Goal: Task Accomplishment & Management: Use online tool/utility

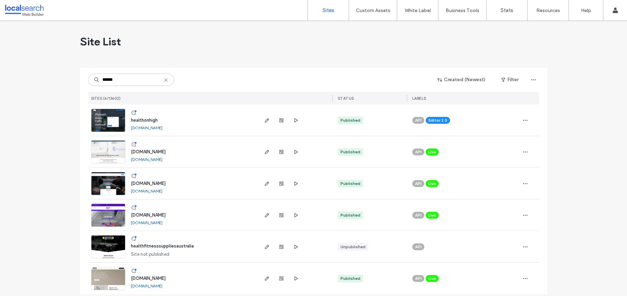
type input "******"
click at [165, 214] on span "www.healthhubmackay.com.au" at bounding box center [148, 214] width 35 height 5
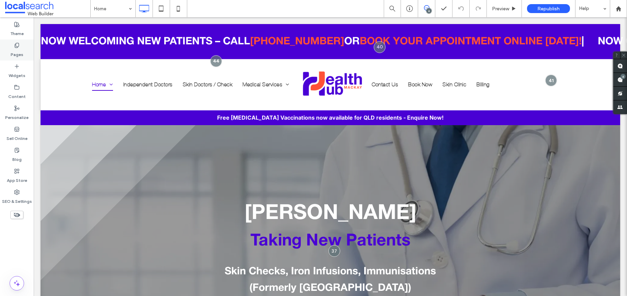
click at [21, 45] on div "Pages" at bounding box center [17, 50] width 34 height 21
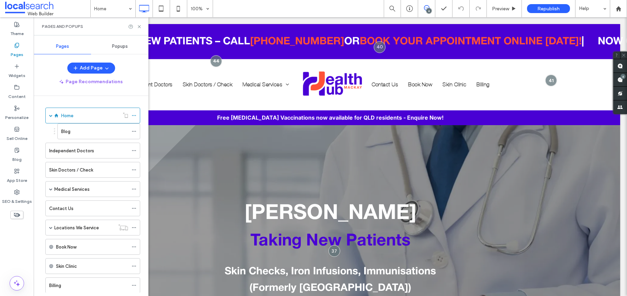
click at [115, 49] on span "Popups" at bounding box center [120, 46] width 16 height 5
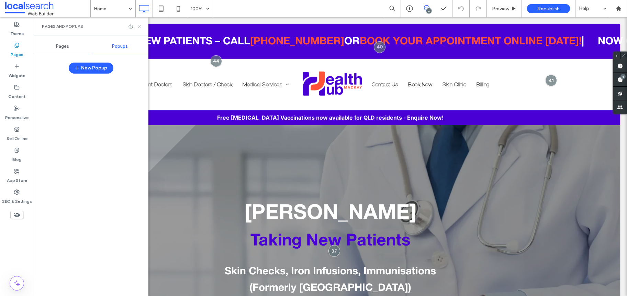
click at [140, 25] on icon at bounding box center [139, 26] width 5 height 5
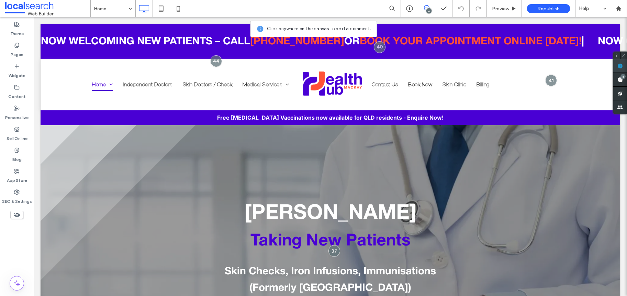
click at [618, 64] on use at bounding box center [619, 65] width 5 height 5
click at [130, 150] on div "GP Mackay Taking New Patients ﻿ Skin Checks, Iron Infusions, Immunisations (For…" at bounding box center [331, 270] width 580 height 291
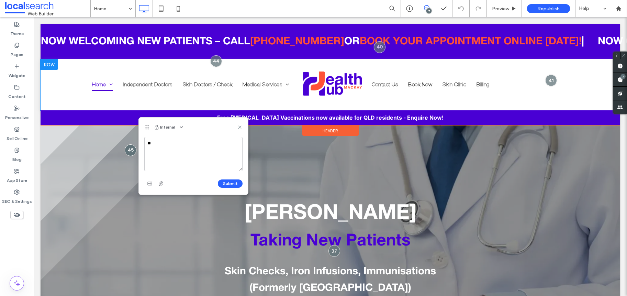
type textarea "*"
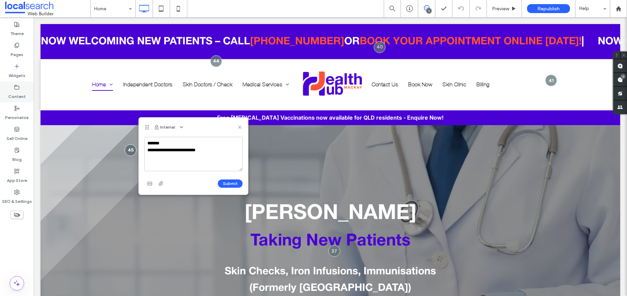
type textarea "**********"
click at [150, 182] on icon "button" at bounding box center [149, 183] width 5 height 5
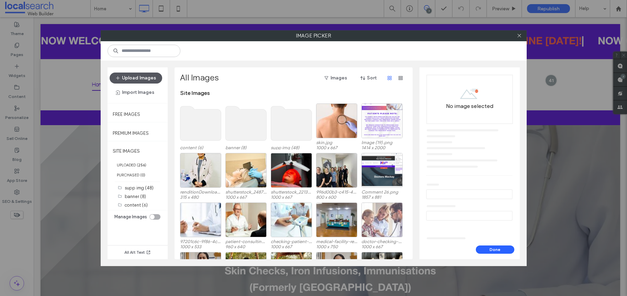
click at [150, 78] on button "Upload Images" at bounding box center [136, 77] width 53 height 11
click at [520, 37] on icon at bounding box center [519, 35] width 5 height 5
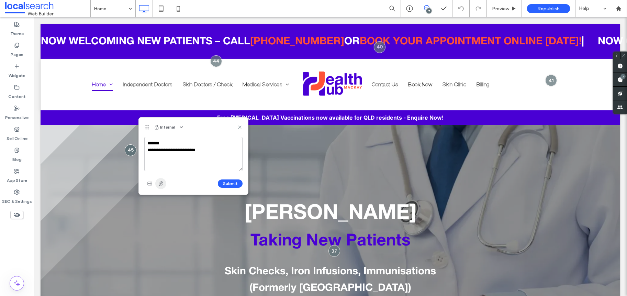
click at [159, 185] on use "button" at bounding box center [161, 183] width 4 height 4
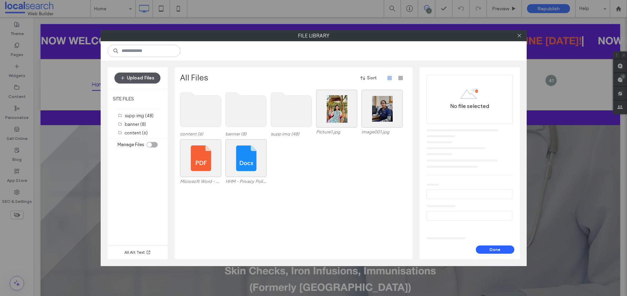
click at [148, 78] on button "Upload Files" at bounding box center [137, 77] width 46 height 11
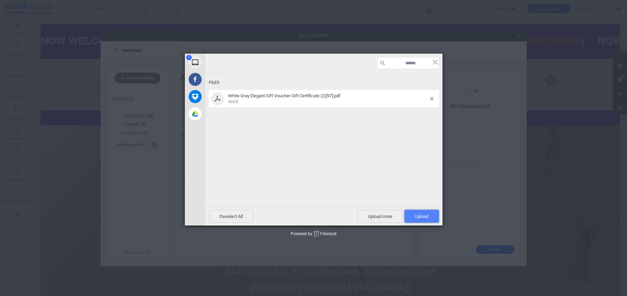
click at [417, 212] on span "Upload 1" at bounding box center [421, 216] width 35 height 13
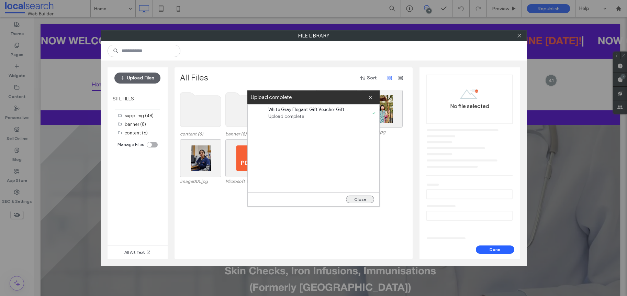
click at [366, 196] on button "Close" at bounding box center [360, 200] width 28 height 8
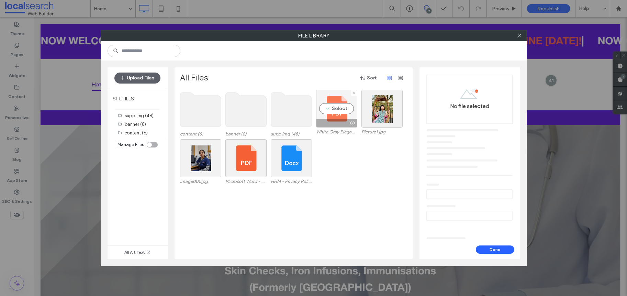
click at [336, 105] on div "Select" at bounding box center [336, 109] width 41 height 38
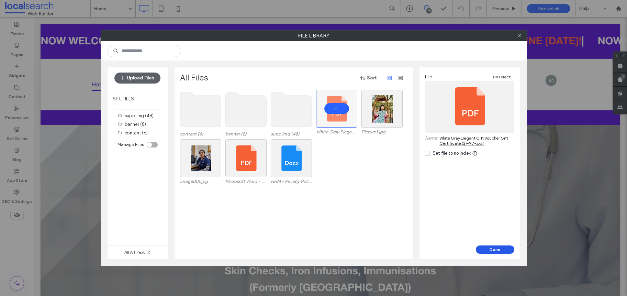
click at [495, 253] on button "Done" at bounding box center [495, 249] width 38 height 8
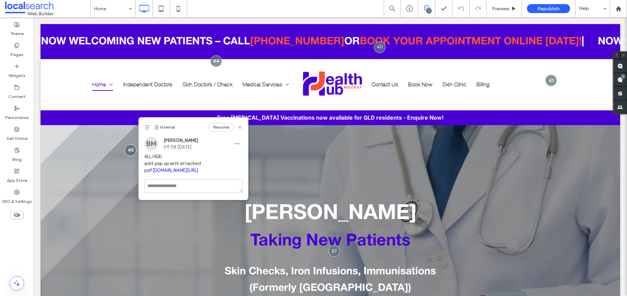
click at [199, 173] on link "irp.cdn-website.com/db6e0dab/files/uploaded/White+Gray+Elegant+Gift+Voucher+Gif…" at bounding box center [176, 170] width 46 height 5
click at [238, 141] on icon "button" at bounding box center [236, 143] width 5 height 5
click at [247, 156] on div "Edit" at bounding box center [262, 161] width 61 height 13
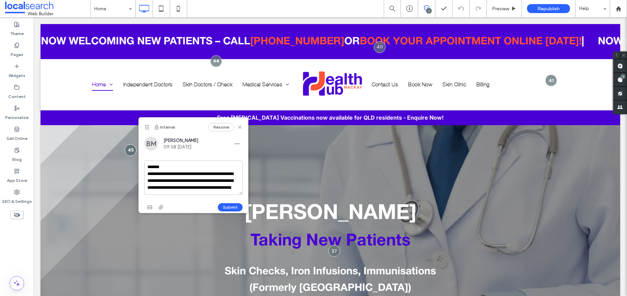
scroll to position [13, 0]
drag, startPoint x: 146, startPoint y: 180, endPoint x: 202, endPoint y: 196, distance: 58.2
click at [202, 196] on div "**********" at bounding box center [193, 186] width 98 height 52
type textarea "**********"
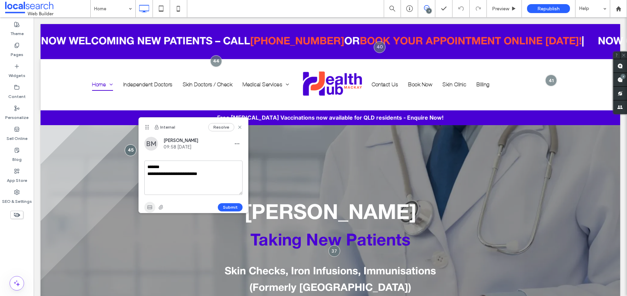
click at [148, 206] on icon "button" at bounding box center [149, 206] width 5 height 5
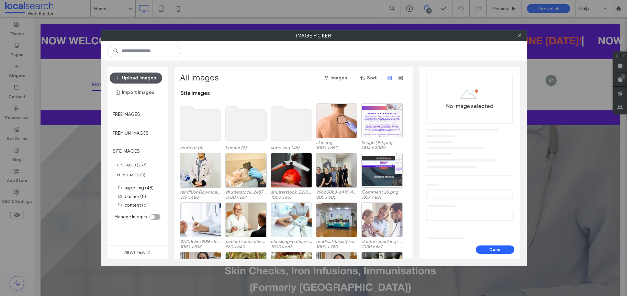
click at [133, 79] on button "Upload Images" at bounding box center [136, 77] width 53 height 11
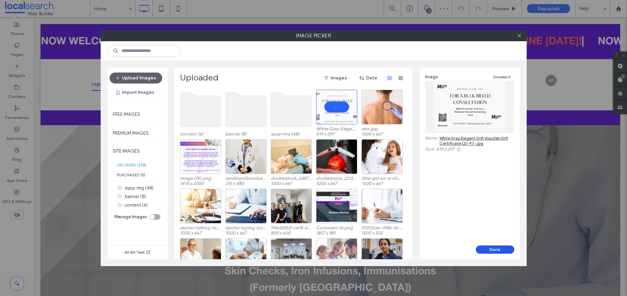
click at [495, 248] on button "Done" at bounding box center [495, 249] width 38 height 8
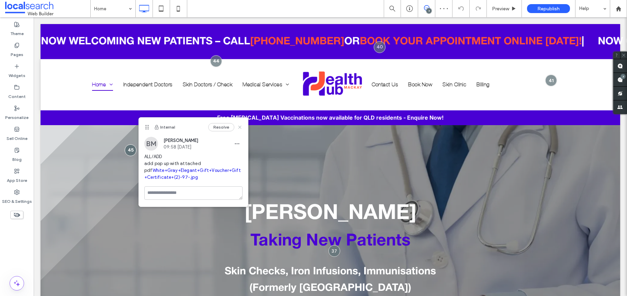
click at [238, 124] on icon at bounding box center [239, 126] width 5 height 5
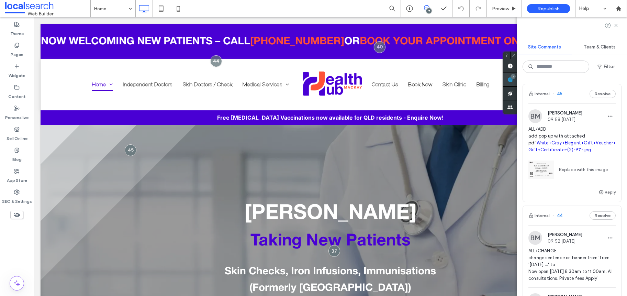
click at [513, 80] on use at bounding box center [509, 79] width 5 height 5
click at [47, 9] on span at bounding box center [47, 9] width 85 height 14
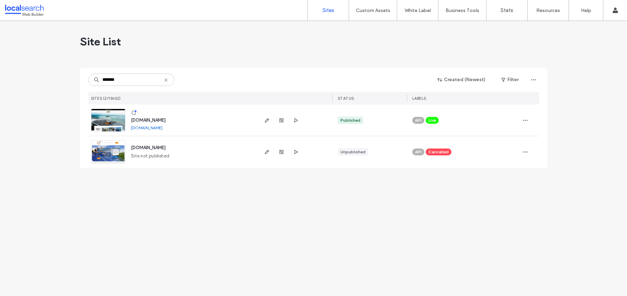
type input "*******"
click at [157, 119] on span "[DOMAIN_NAME]" at bounding box center [148, 120] width 35 height 5
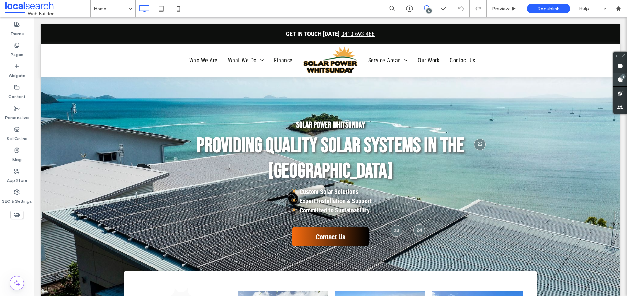
click at [619, 83] on span at bounding box center [620, 79] width 14 height 13
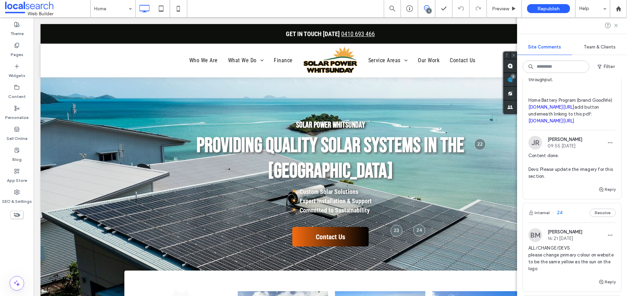
scroll to position [460, 0]
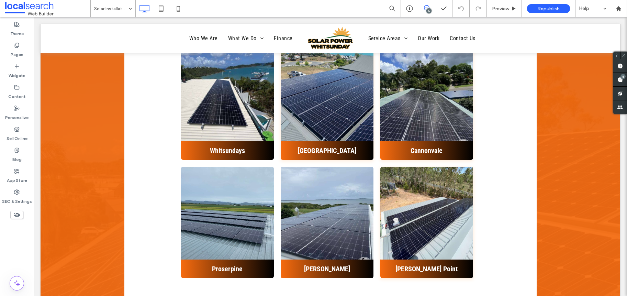
scroll to position [1893, 0]
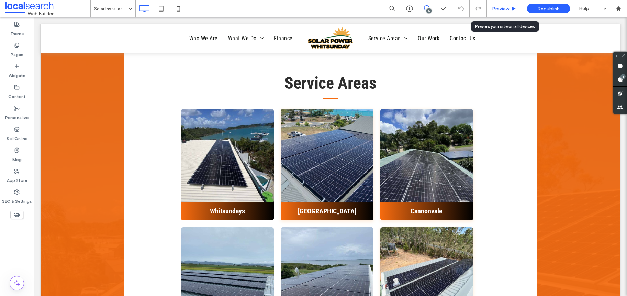
click at [510, 2] on div "Preview" at bounding box center [504, 8] width 35 height 17
click at [509, 5] on div "Preview" at bounding box center [504, 8] width 35 height 17
click at [507, 10] on span "Preview" at bounding box center [500, 9] width 17 height 6
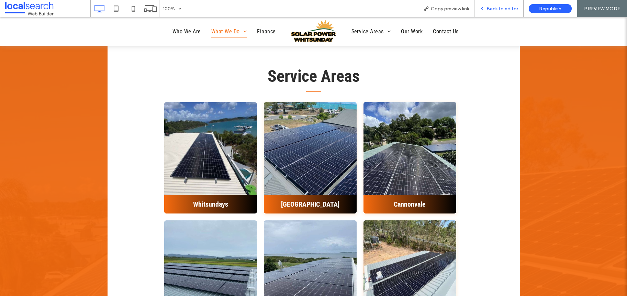
click at [505, 8] on span "Back to editor" at bounding box center [503, 9] width 32 height 6
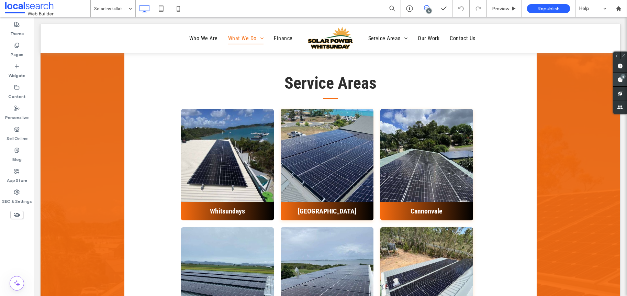
click at [620, 78] on div "5" at bounding box center [620, 80] width 14 height 14
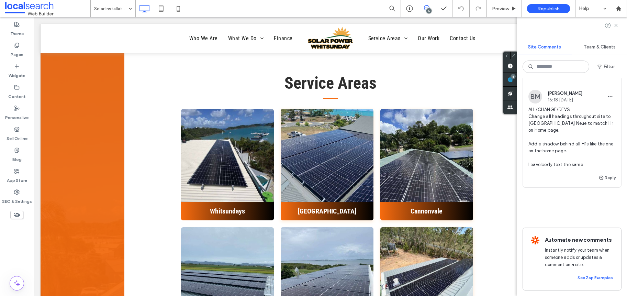
scroll to position [879, 0]
click at [46, 7] on span at bounding box center [47, 9] width 85 height 14
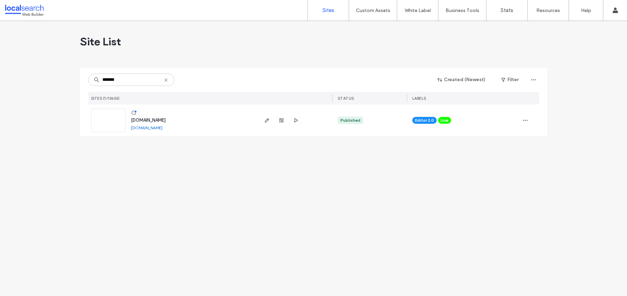
type input "*******"
click at [166, 122] on span "[DOMAIN_NAME]" at bounding box center [148, 120] width 35 height 5
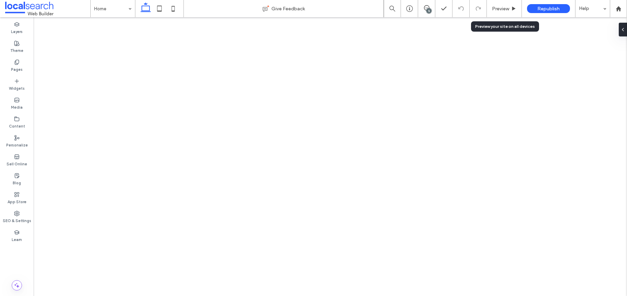
click at [502, 9] on span "Preview" at bounding box center [500, 9] width 17 height 6
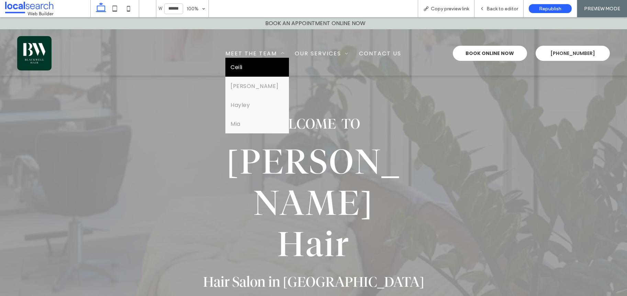
click at [242, 61] on link "Ceili" at bounding box center [256, 67] width 63 height 19
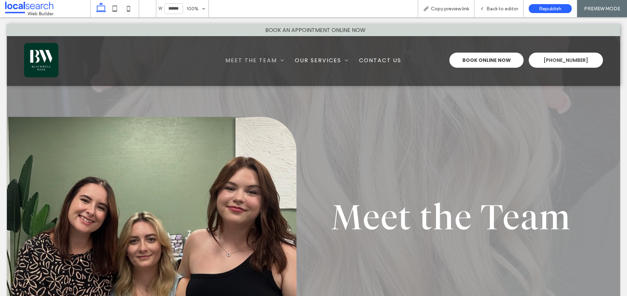
scroll to position [640, 0]
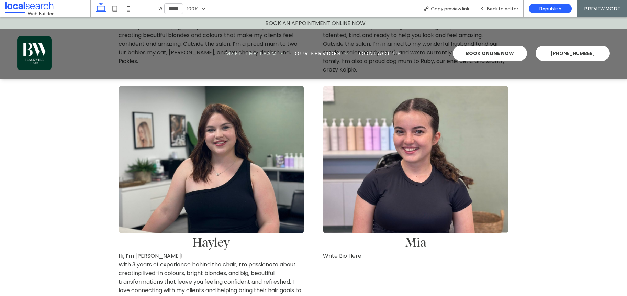
scroll to position [989, 0]
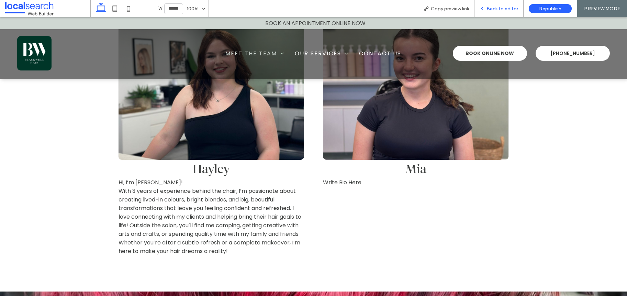
click at [500, 11] on span "Back to editor" at bounding box center [503, 9] width 32 height 6
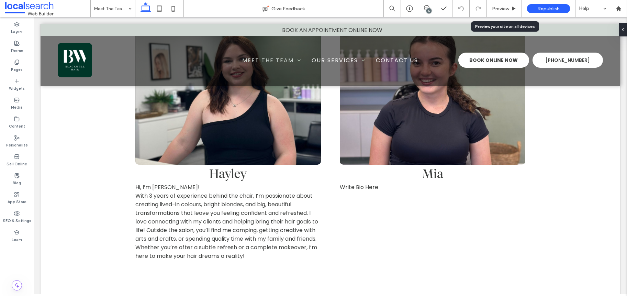
scroll to position [994, 0]
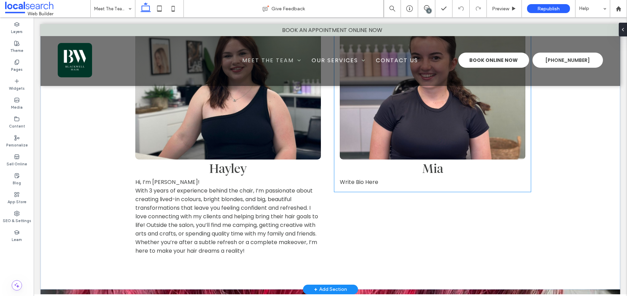
click at [367, 178] on span "Write Bio Here" at bounding box center [359, 182] width 38 height 8
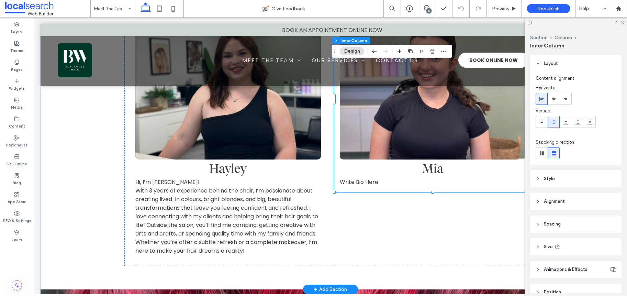
click at [368, 178] on span "Write Bio Here" at bounding box center [359, 182] width 38 height 8
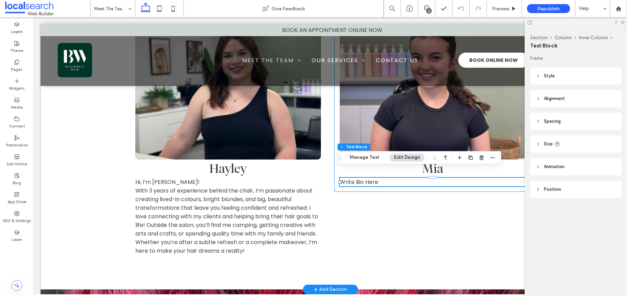
click at [368, 178] on span "Write Bio Here" at bounding box center [359, 182] width 38 height 8
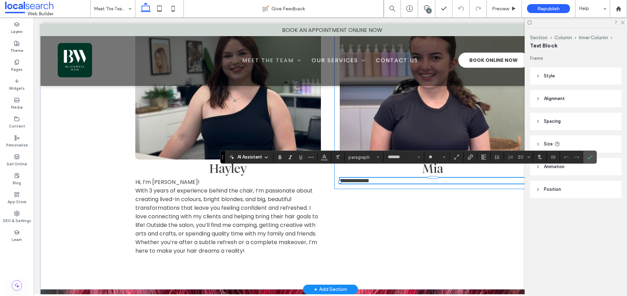
click at [369, 178] on span "**********" at bounding box center [355, 180] width 30 height 5
drag, startPoint x: 376, startPoint y: 174, endPoint x: 370, endPoint y: 173, distance: 6.3
click at [376, 178] on p "**********" at bounding box center [433, 181] width 186 height 6
drag, startPoint x: 381, startPoint y: 171, endPoint x: 341, endPoint y: 176, distance: 40.1
click at [341, 178] on p "**********" at bounding box center [433, 181] width 186 height 6
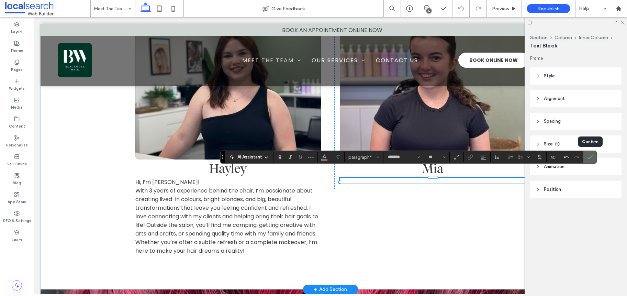
click at [591, 160] on span "Confirm" at bounding box center [589, 157] width 5 height 12
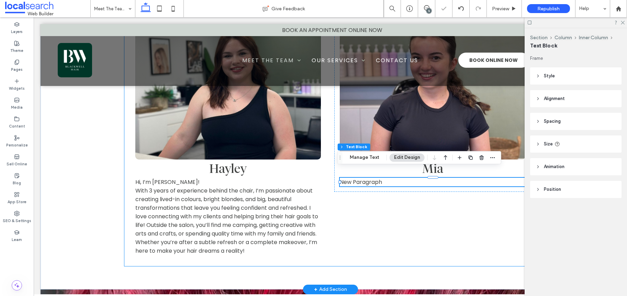
click at [383, 195] on div "Breathtaking colors of our planet Button Ceili (Chili) Hi, I’m Ceili (Kay-Lee) …" at bounding box center [330, 1] width 412 height 529
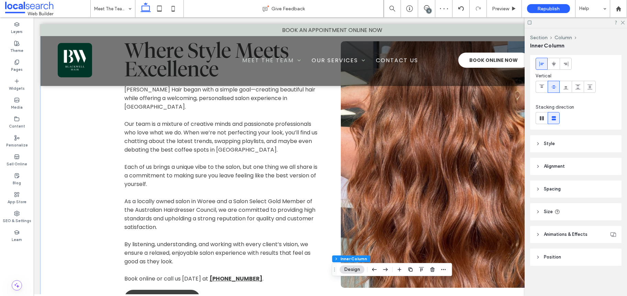
scroll to position [568, 0]
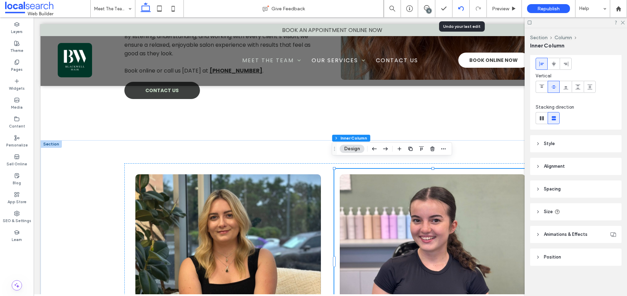
click at [462, 7] on use at bounding box center [460, 8] width 5 height 4
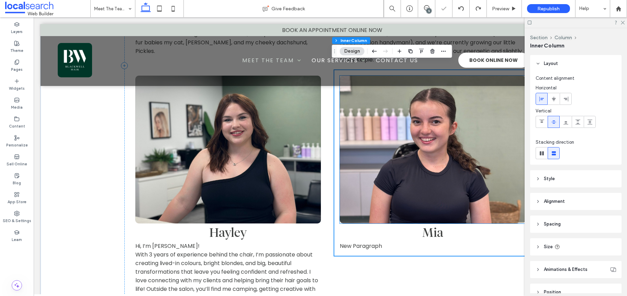
scroll to position [931, 0]
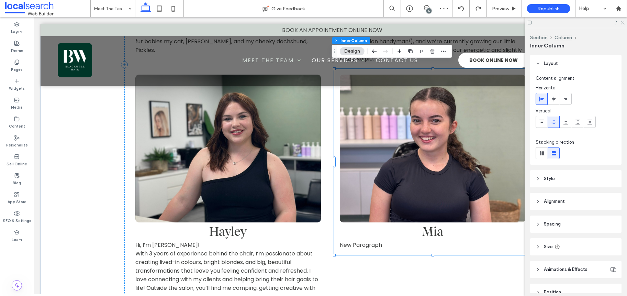
click at [621, 23] on icon at bounding box center [622, 22] width 4 height 4
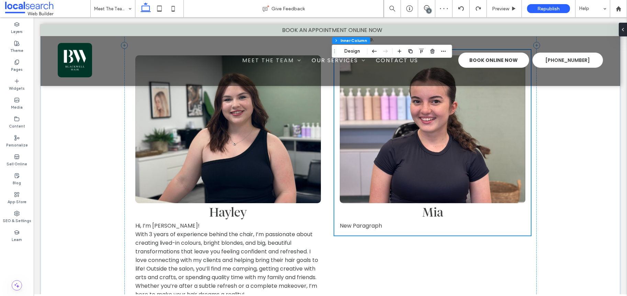
scroll to position [992, 0]
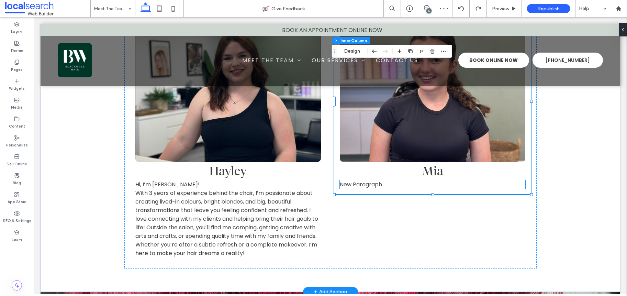
click at [371, 180] on p "New Paragraph" at bounding box center [433, 184] width 186 height 9
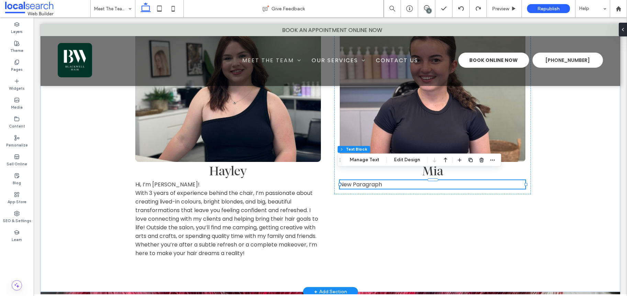
click at [371, 180] on p "New Paragraph" at bounding box center [433, 184] width 186 height 9
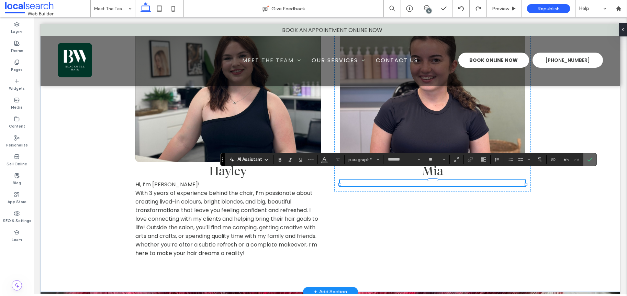
click at [592, 160] on icon "Confirm" at bounding box center [589, 159] width 5 height 5
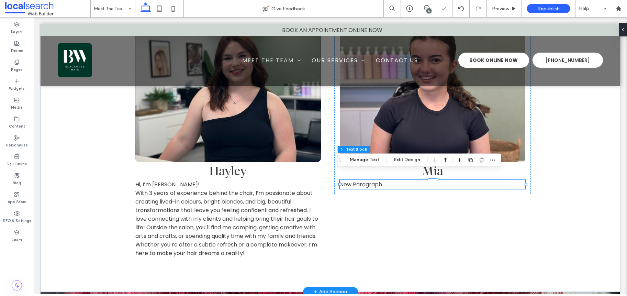
click at [380, 180] on p "New Paragraph" at bounding box center [433, 184] width 186 height 9
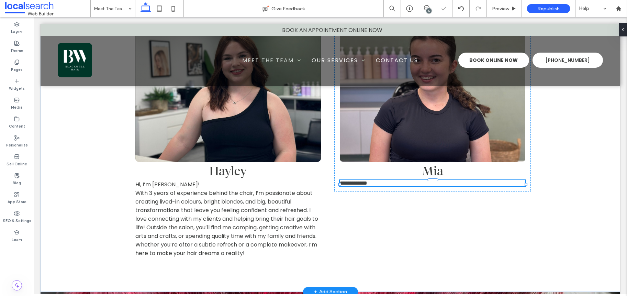
type input "*******"
type input "**"
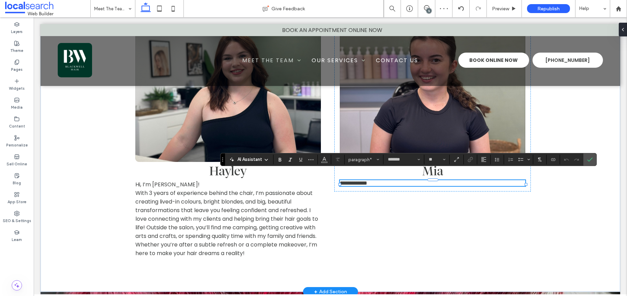
drag, startPoint x: 380, startPoint y: 176, endPoint x: 390, endPoint y: 173, distance: 10.1
click at [381, 180] on p "**********" at bounding box center [433, 183] width 186 height 6
drag, startPoint x: 390, startPoint y: 172, endPoint x: 342, endPoint y: 178, distance: 48.8
click at [342, 180] on p "**********" at bounding box center [433, 183] width 186 height 6
click at [585, 161] on label "Confirm" at bounding box center [590, 159] width 10 height 12
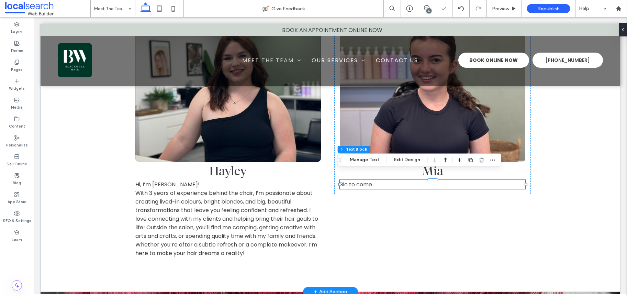
click at [505, 180] on p "Bio to come" at bounding box center [433, 184] width 186 height 9
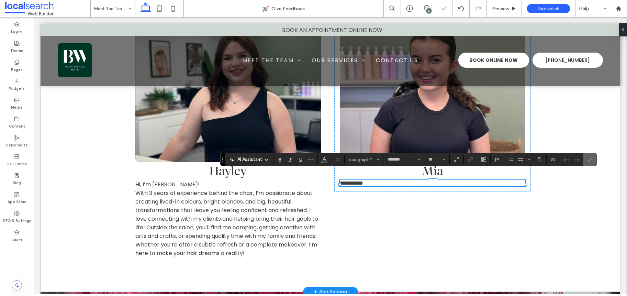
click at [587, 159] on icon "Confirm" at bounding box center [589, 159] width 5 height 5
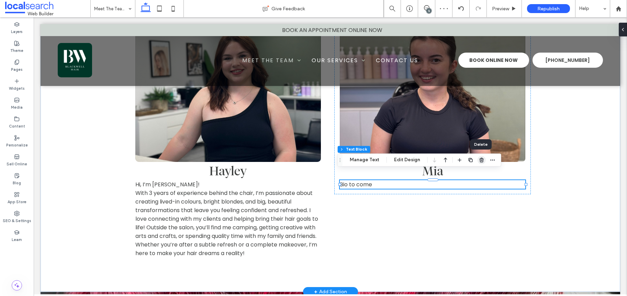
click at [481, 161] on use "button" at bounding box center [482, 160] width 4 height 4
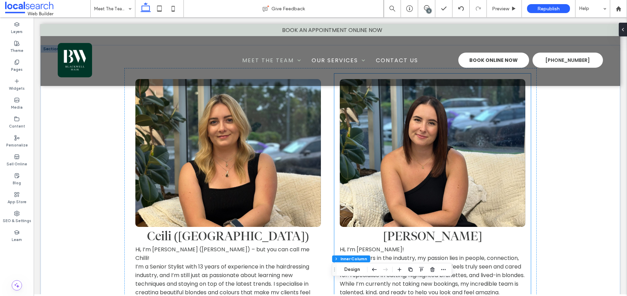
scroll to position [675, 0]
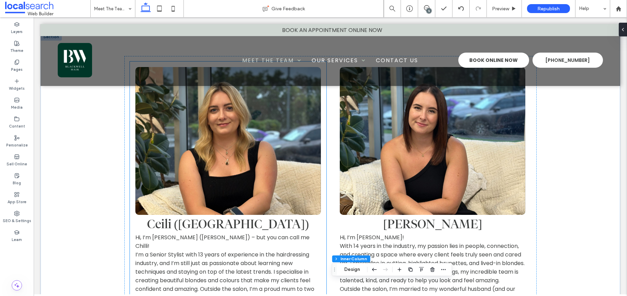
click at [260, 250] on span "I’m a Senior Stylist with 13 years of experience in the hairdressing industry, …" at bounding box center [224, 279] width 179 height 59
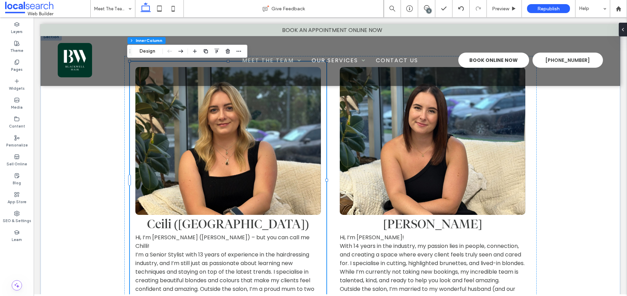
click at [260, 250] on span "I’m a Senior Stylist with 13 years of experience in the hairdressing industry, …" at bounding box center [224, 279] width 179 height 59
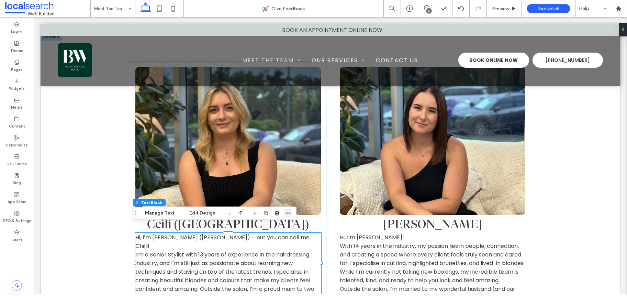
click at [286, 215] on icon "button" at bounding box center [287, 212] width 5 height 5
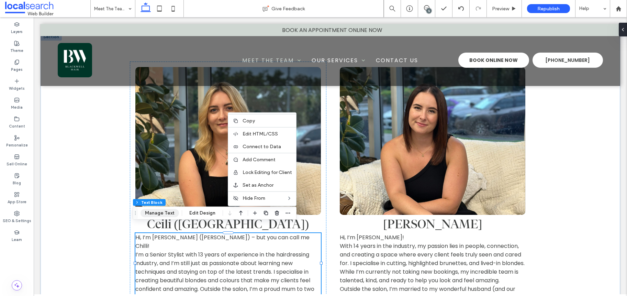
click at [170, 215] on button "Manage Text" at bounding box center [160, 213] width 38 height 8
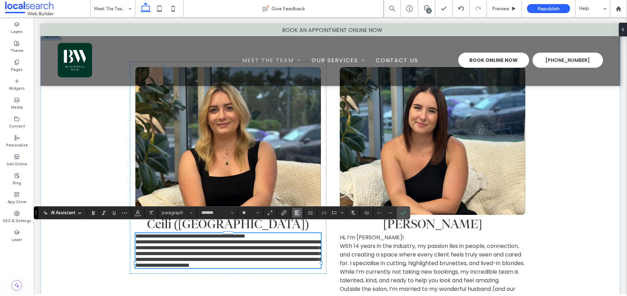
click at [298, 212] on use "Alignment" at bounding box center [297, 212] width 5 height 5
click at [302, 177] on label "ui.textEditor.alignment.center" at bounding box center [304, 182] width 24 height 10
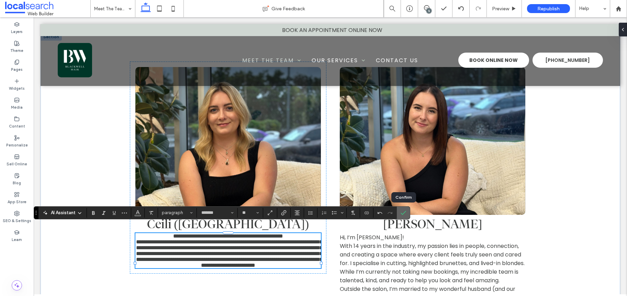
click at [402, 210] on icon "Confirm" at bounding box center [403, 212] width 5 height 5
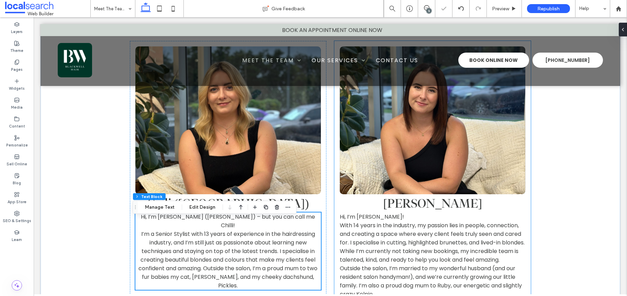
scroll to position [705, 0]
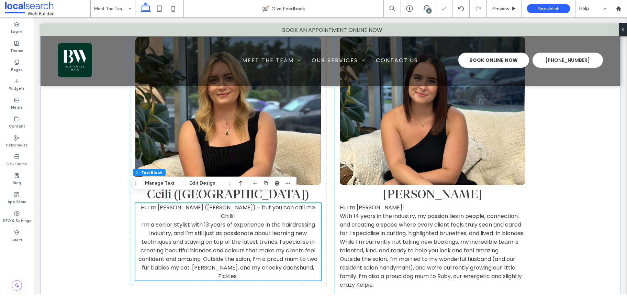
click at [425, 232] on span "With 14 years in the industry, my passion lies in people, connection, and creat…" at bounding box center [432, 233] width 185 height 42
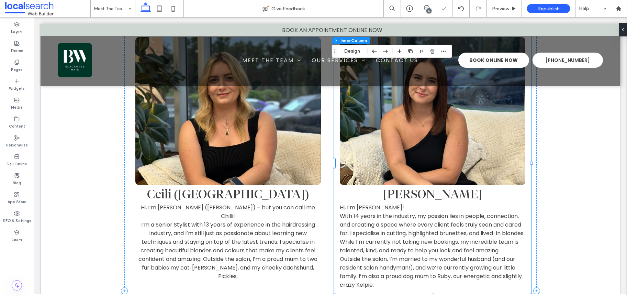
click at [421, 231] on span "With 14 years in the industry, my passion lies in people, connection, and creat…" at bounding box center [432, 233] width 185 height 42
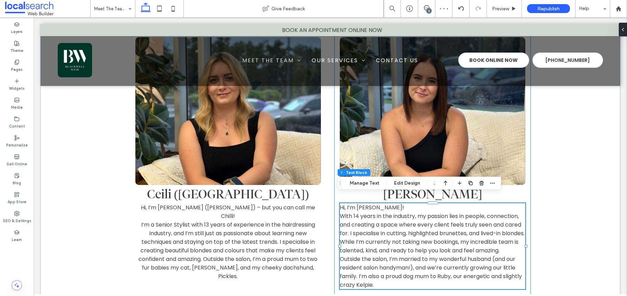
click at [420, 228] on span "With 14 years in the industry, my passion lies in people, connection, and creat…" at bounding box center [432, 233] width 185 height 42
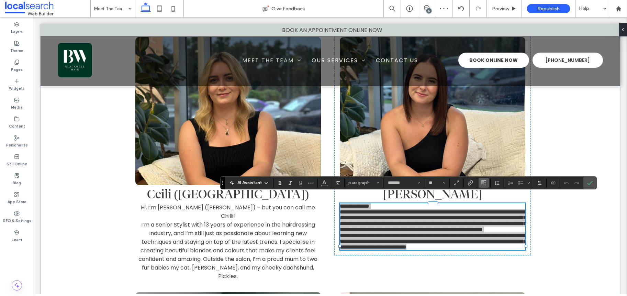
click at [484, 183] on icon "Alignment" at bounding box center [483, 182] width 5 height 5
click at [486, 189] on label "ui.textEditor.alignment.left" at bounding box center [491, 194] width 24 height 10
click at [486, 188] on div "AI Assistant paragraph ******* **" at bounding box center [408, 182] width 377 height 13
click at [484, 184] on icon "Alignment" at bounding box center [483, 182] width 5 height 5
click at [488, 200] on label "ui.textEditor.alignment.center" at bounding box center [491, 204] width 24 height 10
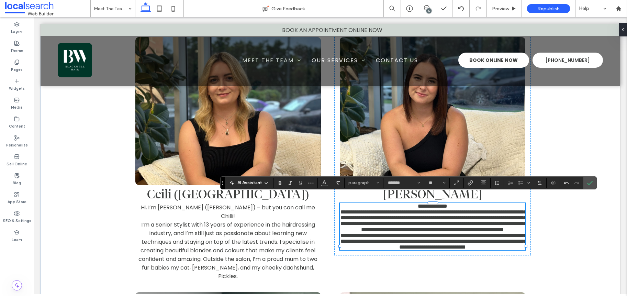
click at [485, 217] on span "**********" at bounding box center [434, 220] width 186 height 23
click at [589, 181] on icon "Confirm" at bounding box center [589, 182] width 5 height 5
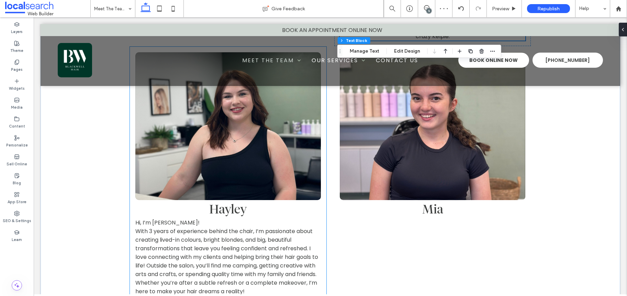
scroll to position [958, 0]
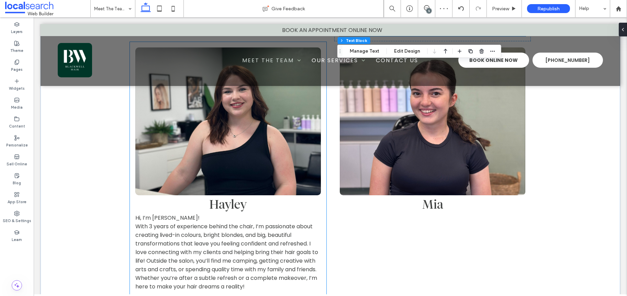
click at [277, 240] on span "With 3 years of experience behind the chair, I’m passionate about creating live…" at bounding box center [226, 256] width 183 height 68
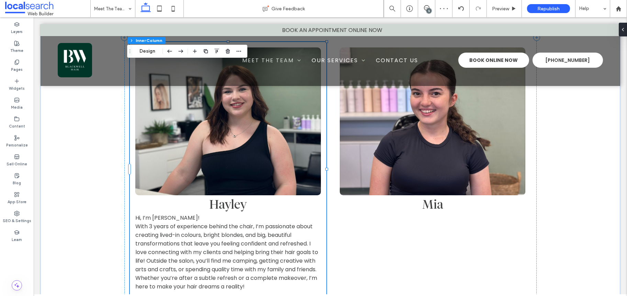
click at [277, 240] on span "With 3 years of experience behind the chair, I’m passionate about creating live…" at bounding box center [226, 256] width 183 height 68
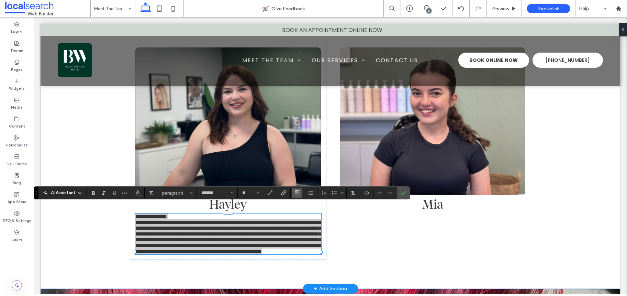
click at [299, 193] on icon "Alignment" at bounding box center [296, 192] width 5 height 5
click at [306, 159] on div "ui.textEditor.alignment.center" at bounding box center [304, 161] width 9 height 5
click at [400, 194] on label "Confirm" at bounding box center [403, 193] width 10 height 12
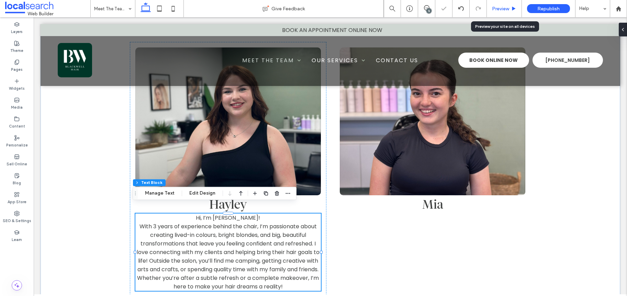
click at [506, 11] on span "Preview" at bounding box center [500, 9] width 17 height 6
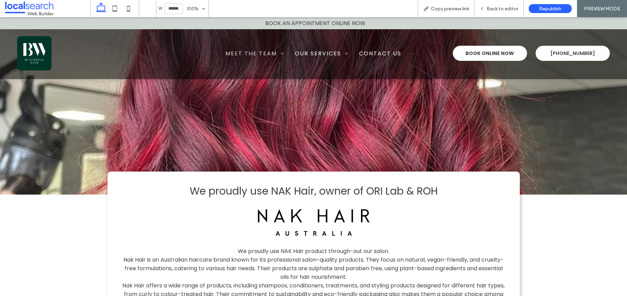
scroll to position [1085, 0]
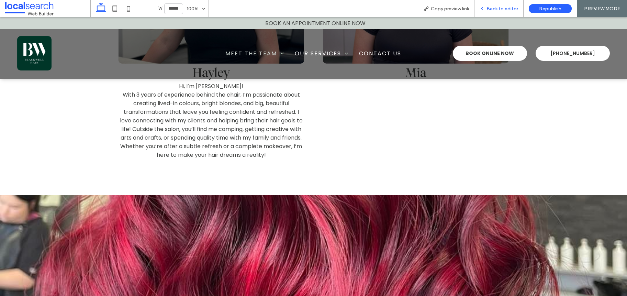
click at [499, 9] on span "Back to editor" at bounding box center [503, 9] width 32 height 6
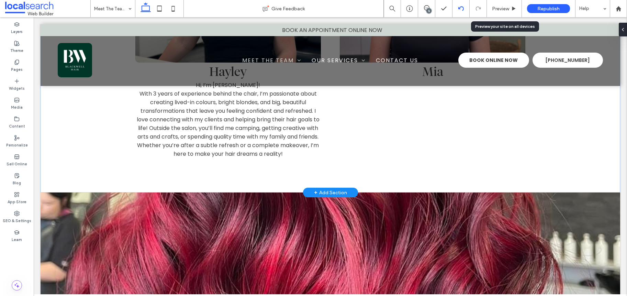
scroll to position [1090, 0]
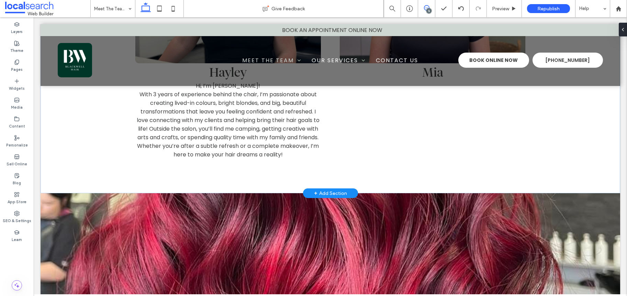
click at [425, 7] on icon at bounding box center [426, 7] width 5 height 5
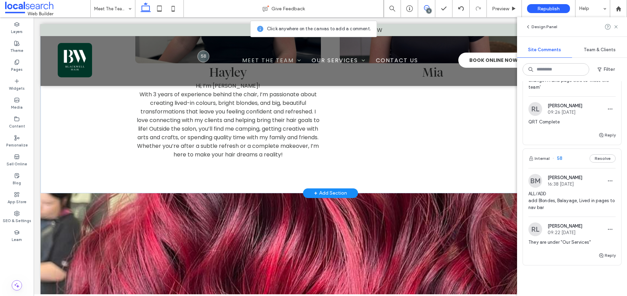
scroll to position [867, 0]
click at [615, 26] on use at bounding box center [615, 26] width 3 height 3
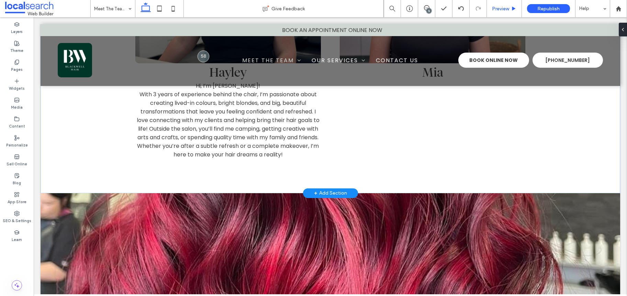
scroll to position [0, 0]
click at [503, 12] on div "Preview" at bounding box center [504, 8] width 35 height 17
click at [508, 10] on span "Preview" at bounding box center [500, 9] width 17 height 6
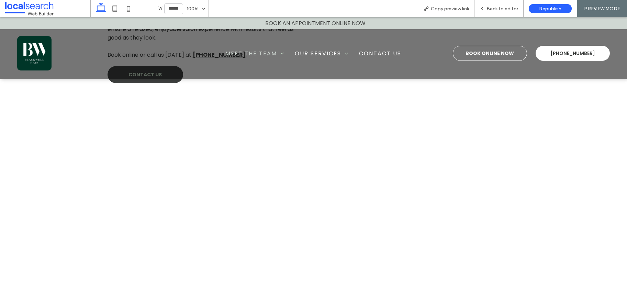
scroll to position [509, 0]
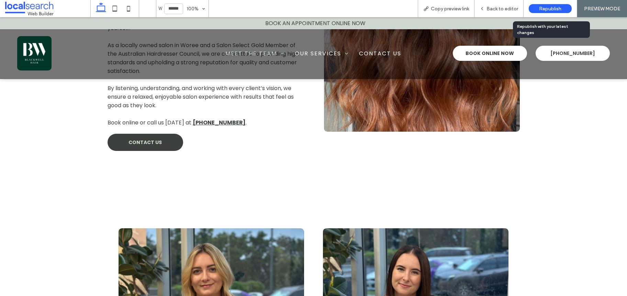
click at [553, 10] on span "Republish" at bounding box center [550, 9] width 22 height 6
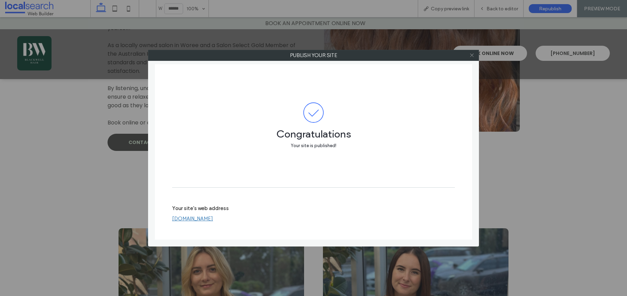
click at [470, 56] on icon at bounding box center [471, 55] width 5 height 5
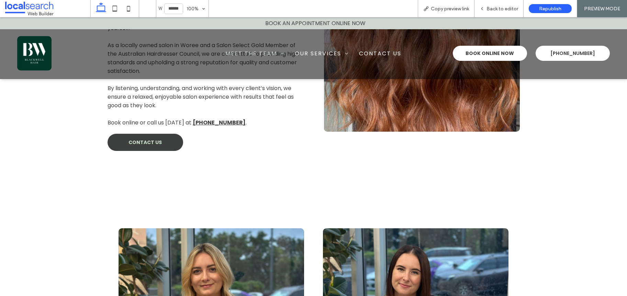
click at [26, 52] on img at bounding box center [34, 53] width 34 height 34
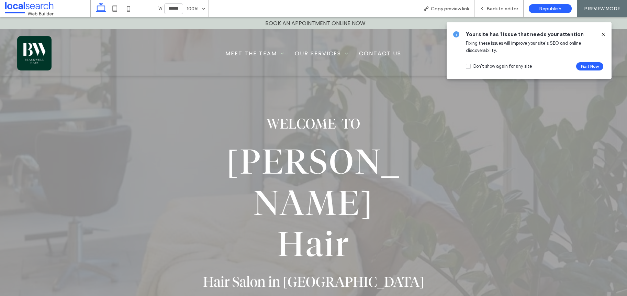
click at [603, 32] on icon at bounding box center [603, 34] width 5 height 5
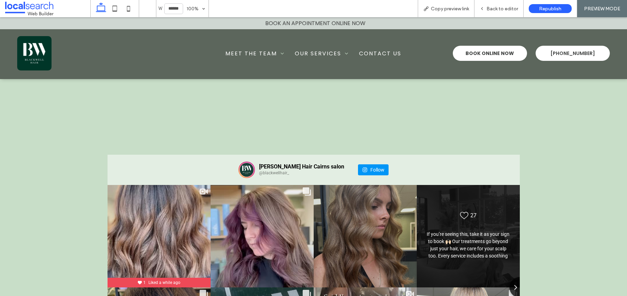
scroll to position [1919, 0]
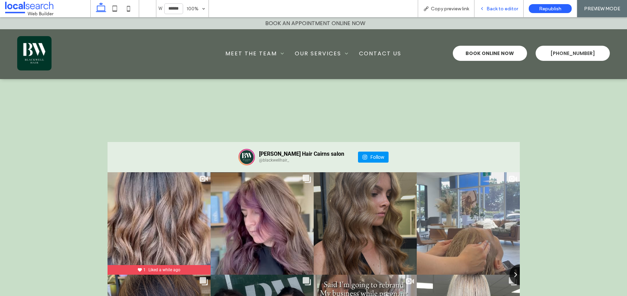
click at [510, 7] on span "Back to editor" at bounding box center [503, 9] width 32 height 6
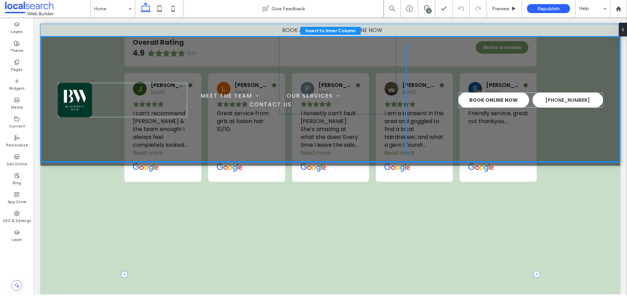
scroll to position [1718, 0]
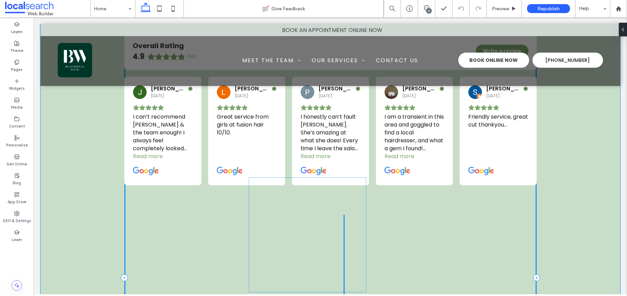
drag, startPoint x: 370, startPoint y: 150, endPoint x: 339, endPoint y: 218, distance: 74.7
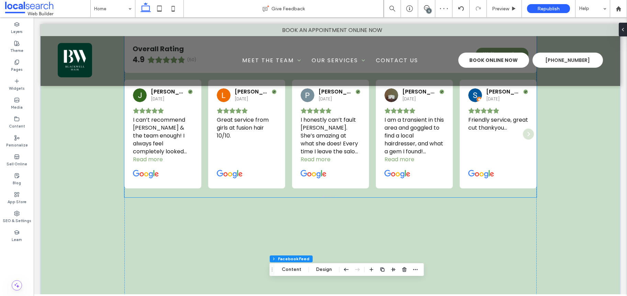
scroll to position [1822, 0]
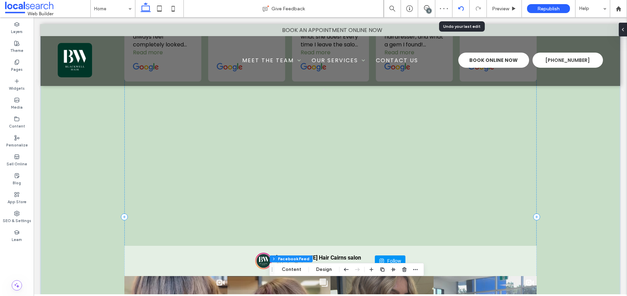
click at [460, 8] on icon at bounding box center [460, 8] width 5 height 5
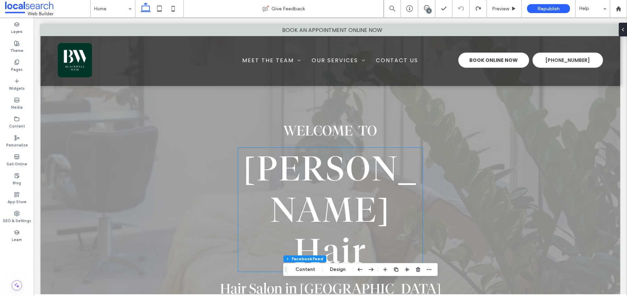
scroll to position [146, 0]
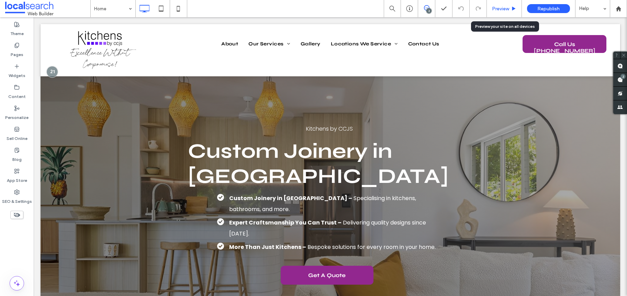
click at [505, 7] on span "Preview" at bounding box center [500, 9] width 17 height 6
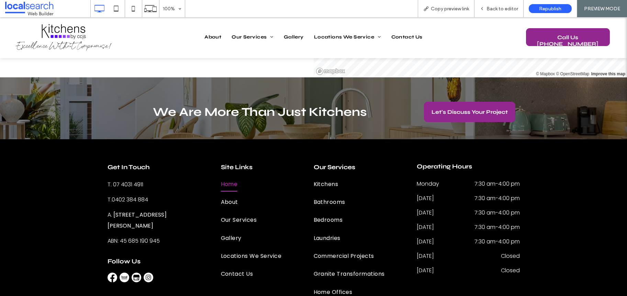
scroll to position [2529, 0]
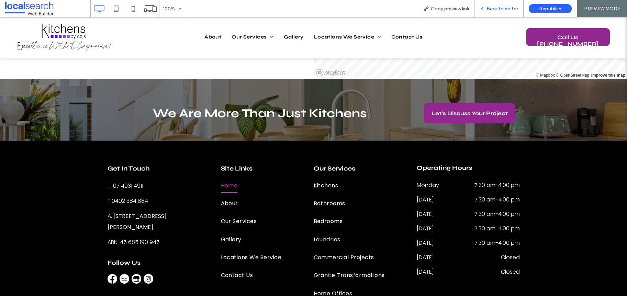
click at [508, 7] on span "Back to editor" at bounding box center [503, 9] width 32 height 6
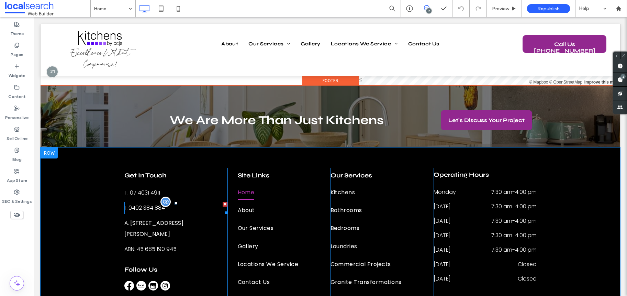
click at [165, 202] on p "T. 0402 384 884" at bounding box center [175, 207] width 103 height 11
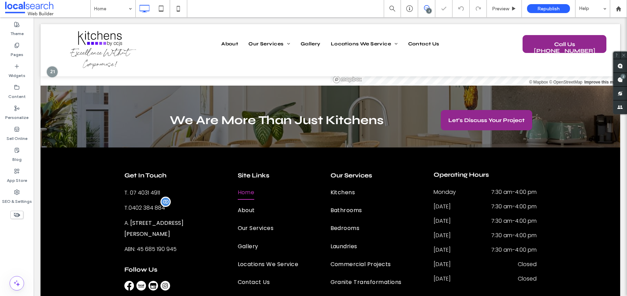
scroll to position [2541, 0]
type input "*******"
type input "**"
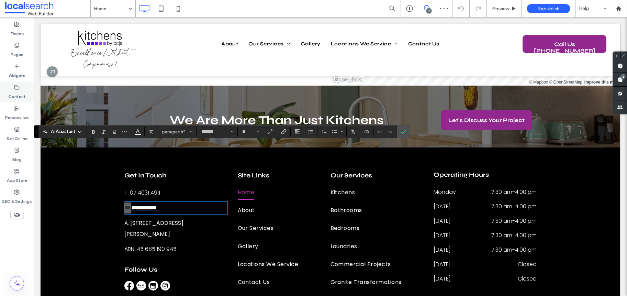
click at [26, 88] on div "Content" at bounding box center [17, 91] width 34 height 21
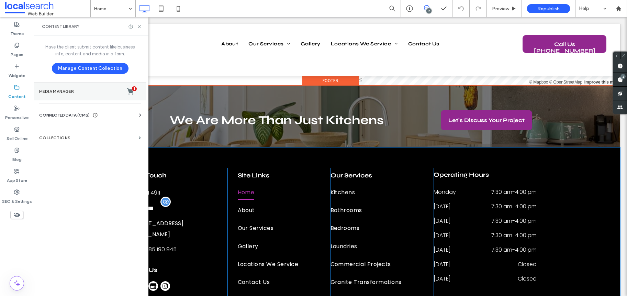
drag, startPoint x: 89, startPoint y: 95, endPoint x: 91, endPoint y: 97, distance: 3.7
click at [91, 97] on section "Media Manager 1" at bounding box center [90, 91] width 113 height 18
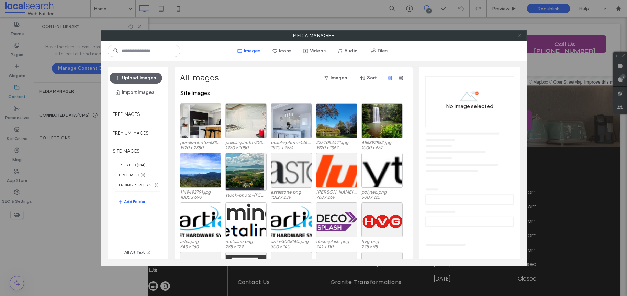
click at [520, 38] on span at bounding box center [519, 36] width 5 height 10
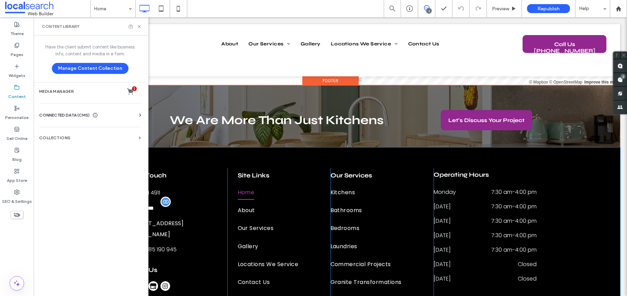
click at [90, 116] on span "CONNECTED DATA (CMS)" at bounding box center [64, 115] width 51 height 7
click at [89, 128] on section "Business Info" at bounding box center [91, 132] width 104 height 16
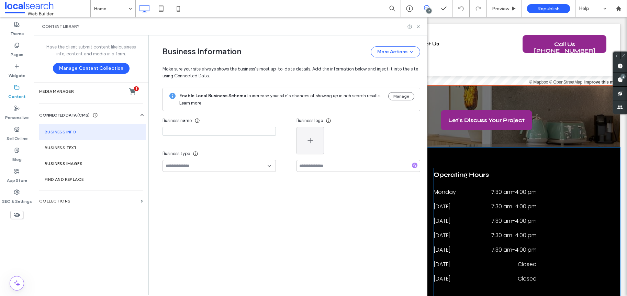
type input "**********"
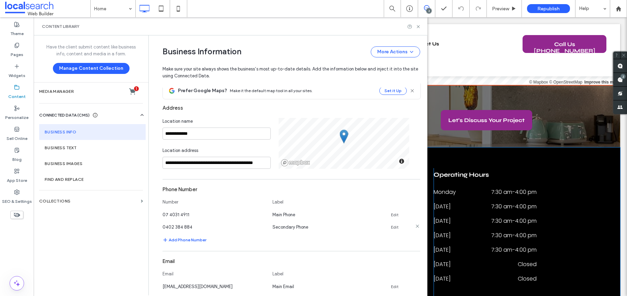
scroll to position [123, 0]
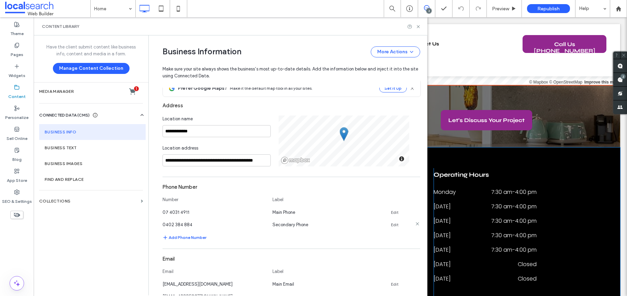
click at [416, 224] on use at bounding box center [417, 223] width 3 height 3
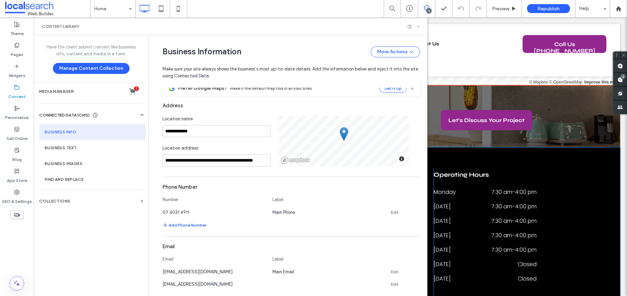
click at [418, 27] on icon at bounding box center [418, 26] width 5 height 5
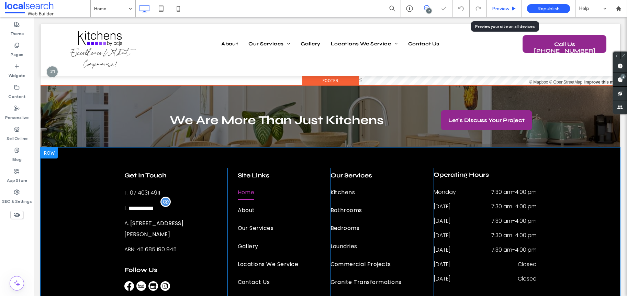
click at [494, 11] on span "Preview" at bounding box center [500, 9] width 17 height 6
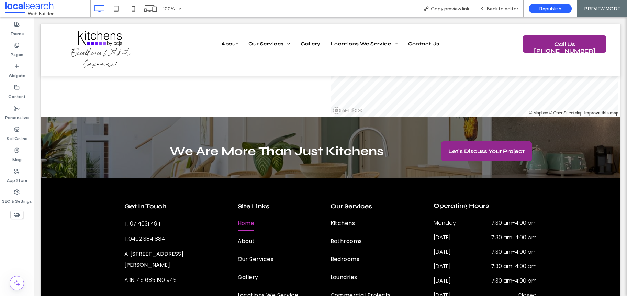
scroll to position [2511, 0]
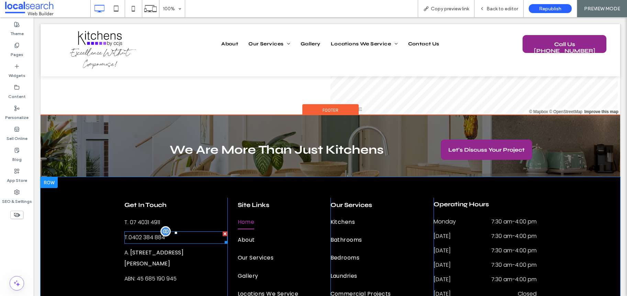
click at [223, 231] on div at bounding box center [225, 233] width 5 height 5
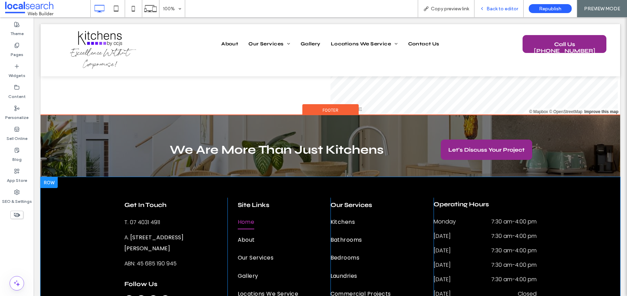
click at [506, 7] on span "Back to editor" at bounding box center [503, 9] width 32 height 6
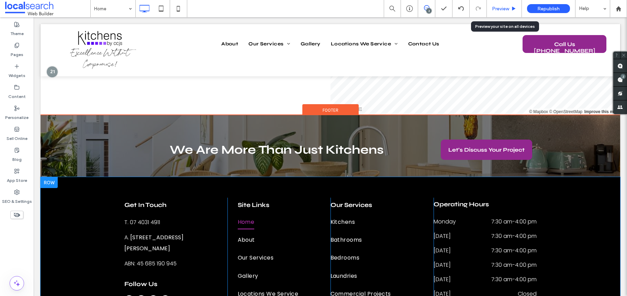
click at [502, 5] on div "Preview" at bounding box center [504, 8] width 35 height 17
click at [500, 9] on span "Preview" at bounding box center [500, 9] width 17 height 6
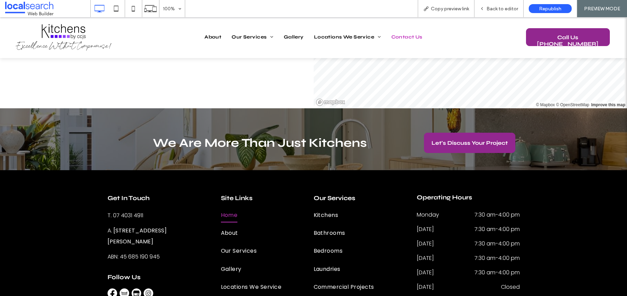
click at [416, 34] on span "Contact Us" at bounding box center [406, 37] width 31 height 10
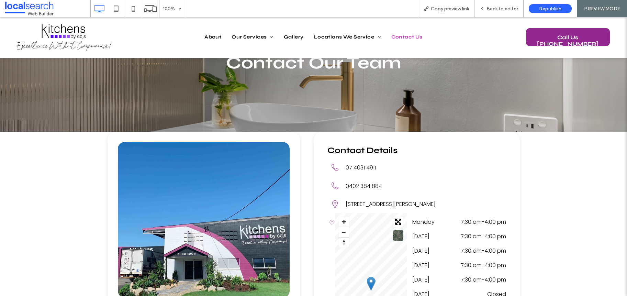
scroll to position [102, 0]
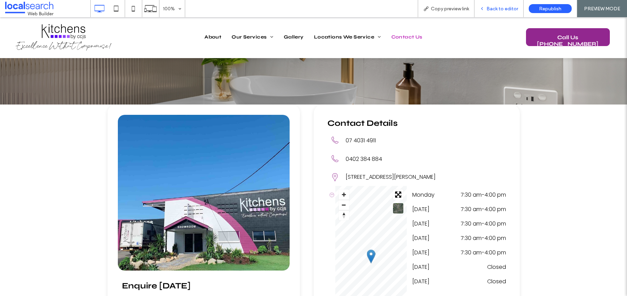
click at [509, 11] on div "Back to editor" at bounding box center [499, 8] width 49 height 17
click at [505, 10] on span "Back to editor" at bounding box center [503, 9] width 32 height 6
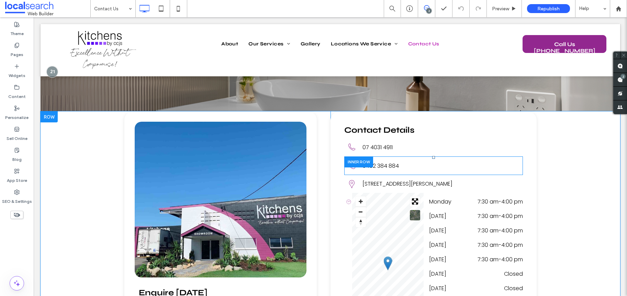
click at [499, 164] on div "Phone Icon 0402 384 884 Click To Paste" at bounding box center [433, 165] width 179 height 19
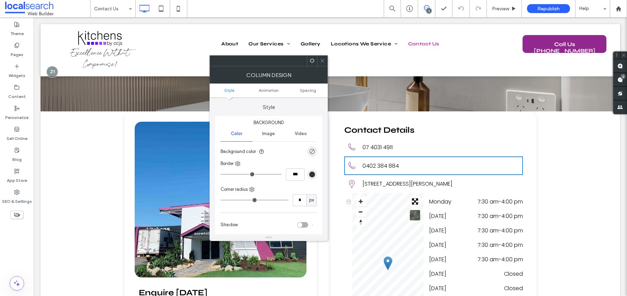
click at [324, 59] on icon at bounding box center [322, 60] width 5 height 5
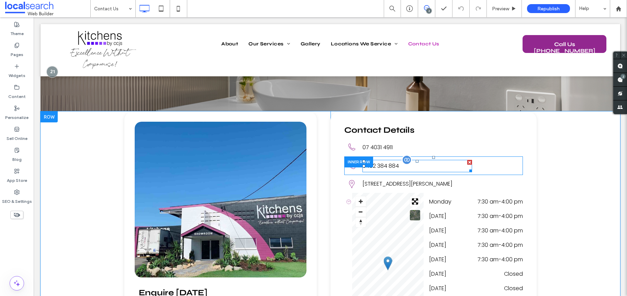
click at [468, 163] on div at bounding box center [469, 162] width 5 height 5
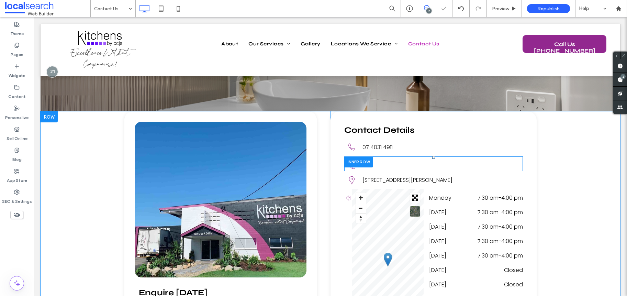
click at [429, 160] on div "Phone Icon Click To Paste" at bounding box center [433, 163] width 179 height 15
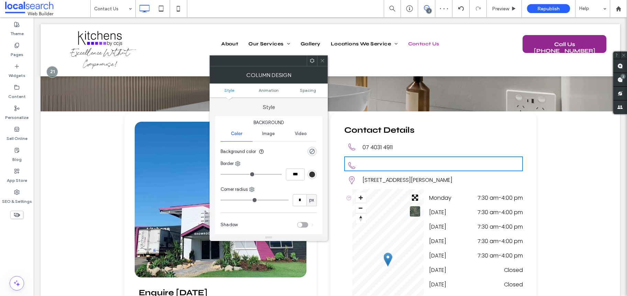
drag, startPoint x: 322, startPoint y: 62, endPoint x: 325, endPoint y: 66, distance: 5.6
click at [322, 62] on icon at bounding box center [322, 60] width 5 height 5
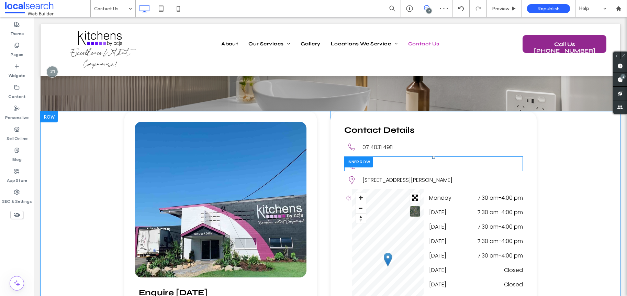
click at [357, 163] on div at bounding box center [358, 161] width 29 height 11
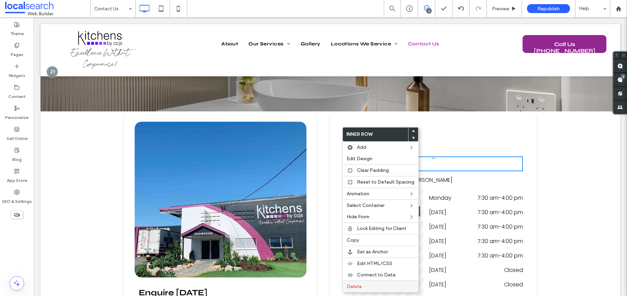
click at [366, 283] on label "Delete" at bounding box center [381, 286] width 68 height 6
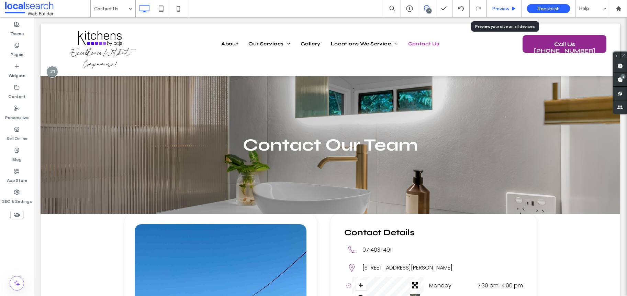
click at [499, 11] on div "Preview" at bounding box center [504, 8] width 35 height 17
click at [500, 10] on span "Preview" at bounding box center [500, 9] width 17 height 6
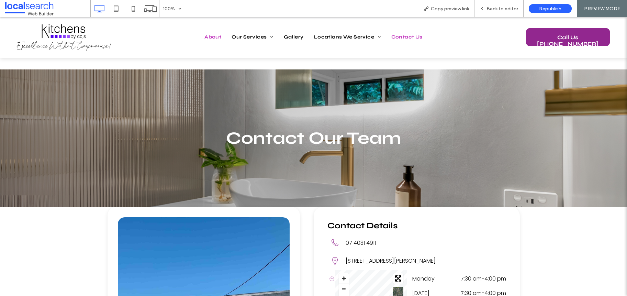
click at [210, 38] on span "About" at bounding box center [212, 37] width 17 height 10
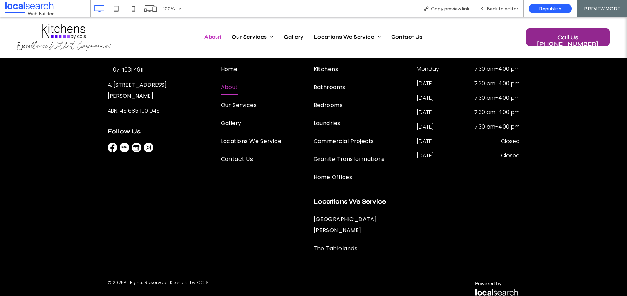
scroll to position [1467, 0]
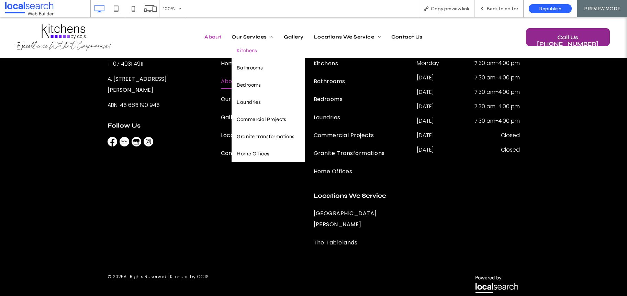
drag, startPoint x: 244, startPoint y: 57, endPoint x: 244, endPoint y: 75, distance: 17.2
click at [244, 57] on link "Kitchens" at bounding box center [268, 50] width 73 height 17
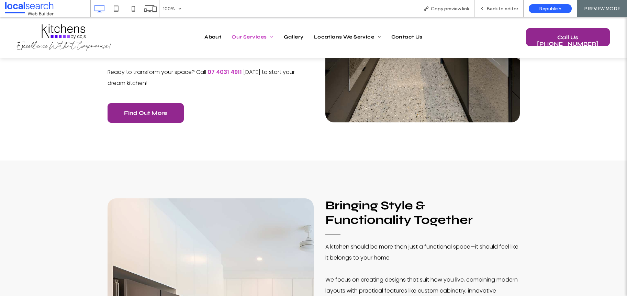
scroll to position [446, 0]
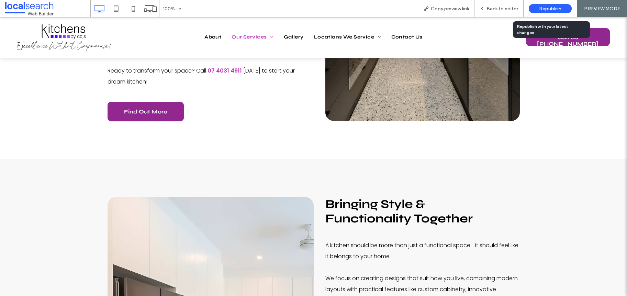
click at [540, 11] on span "Republish" at bounding box center [550, 9] width 22 height 6
